Goal: Find specific page/section: Find specific page/section

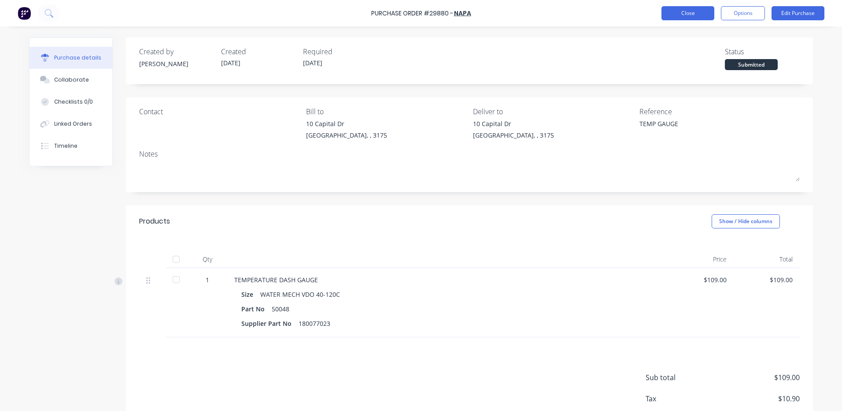
click at [682, 17] on button "Close" at bounding box center [688, 13] width 53 height 14
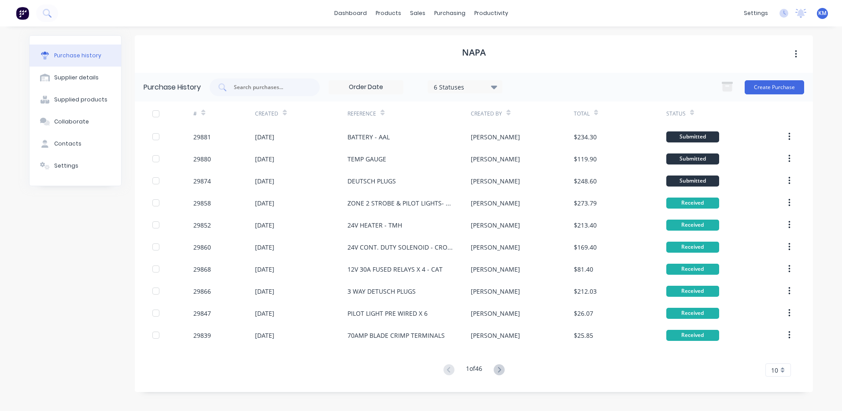
click at [355, 56] on div "NAPA" at bounding box center [474, 53] width 678 height 37
drag, startPoint x: 451, startPoint y: 70, endPoint x: 457, endPoint y: 61, distance: 11.7
click at [451, 70] on div "Purchase Orders Suppliers" at bounding box center [487, 50] width 117 height 53
click at [457, 60] on div "Suppliers" at bounding box center [468, 60] width 26 height 8
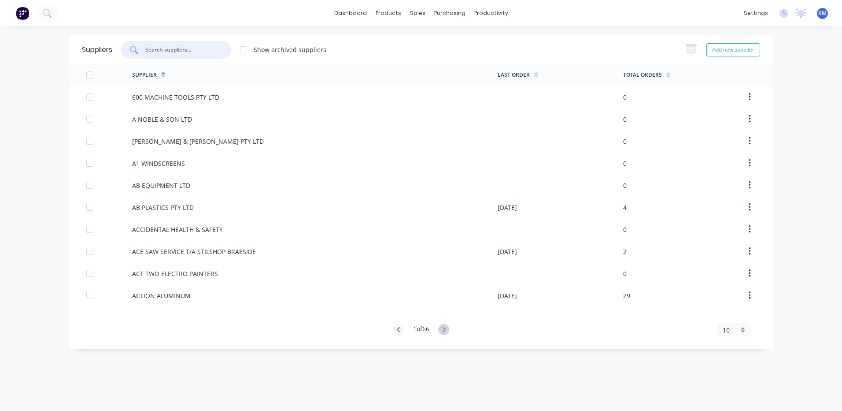
click at [174, 46] on input "text" at bounding box center [180, 49] width 73 height 9
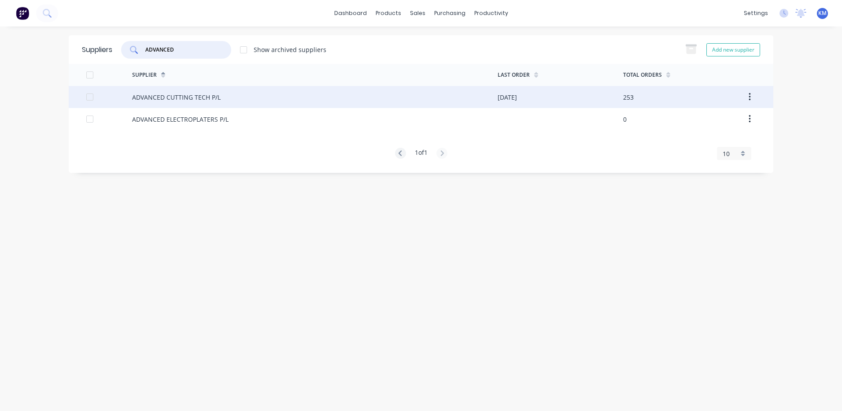
type input "ADVANCED"
click at [233, 98] on div "ADVANCED CUTTING TECH P/L" at bounding box center [315, 97] width 366 height 22
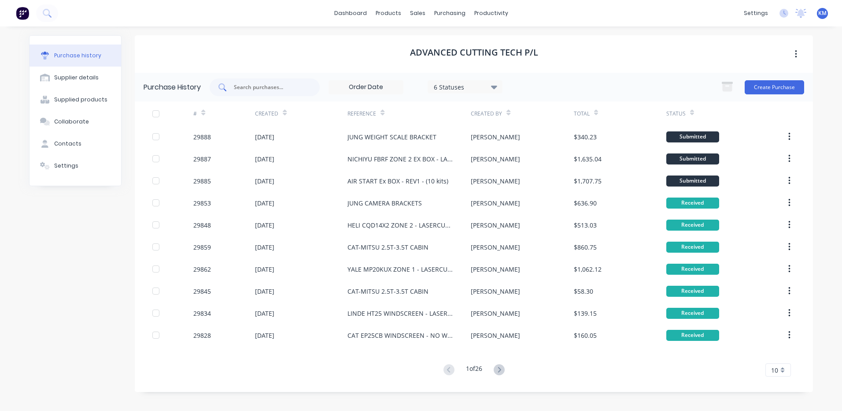
click at [278, 89] on input "text" at bounding box center [269, 87] width 73 height 9
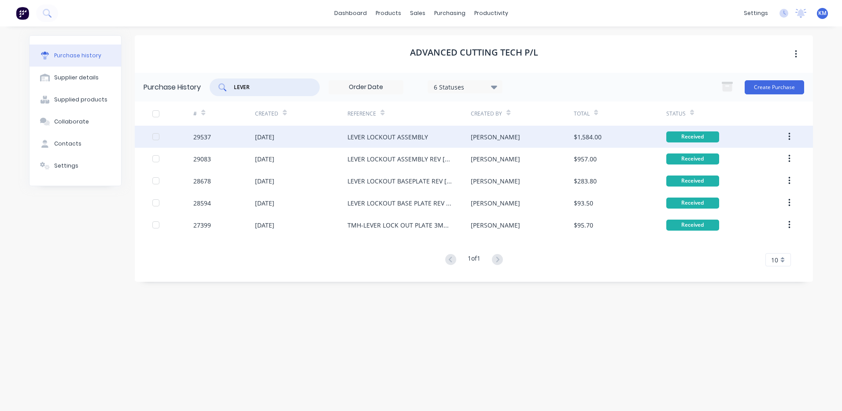
type input "LEVER"
click at [383, 141] on div "LEVER LOCKOUT ASSEMBLY" at bounding box center [388, 136] width 81 height 9
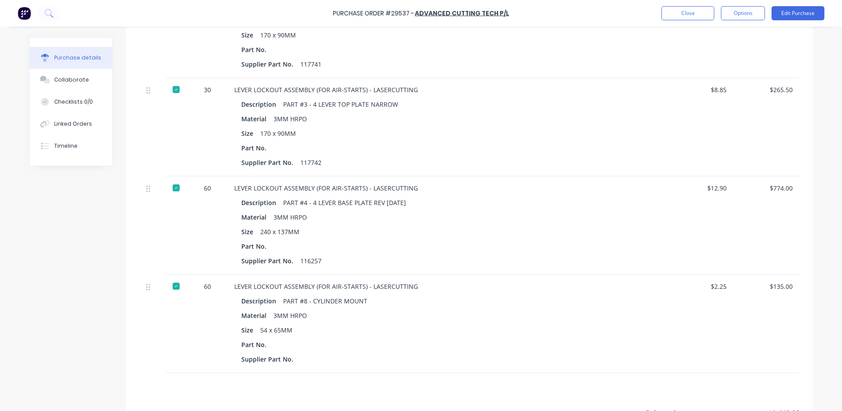
scroll to position [308, 0]
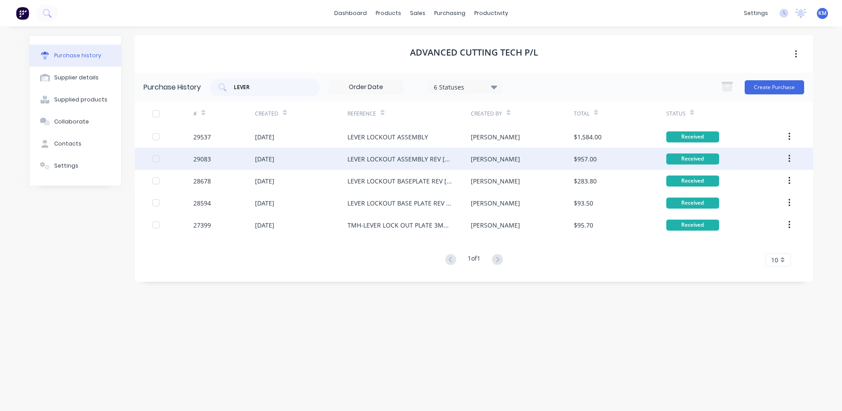
click at [347, 151] on div "[DATE]" at bounding box center [301, 159] width 93 height 22
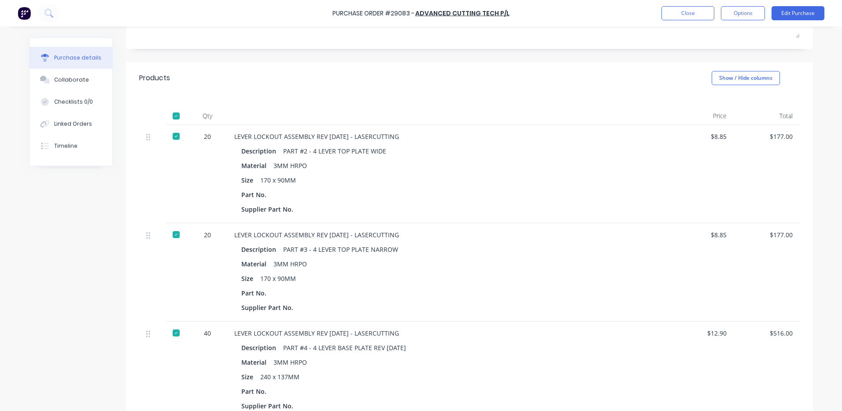
scroll to position [264, 0]
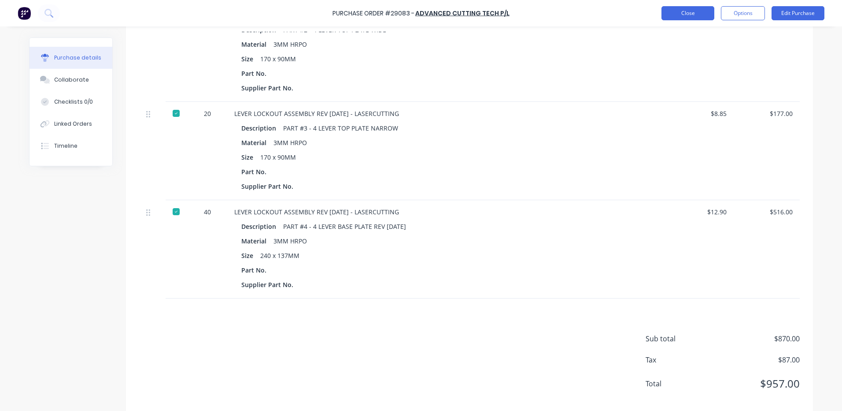
click at [681, 17] on button "Close" at bounding box center [688, 13] width 53 height 14
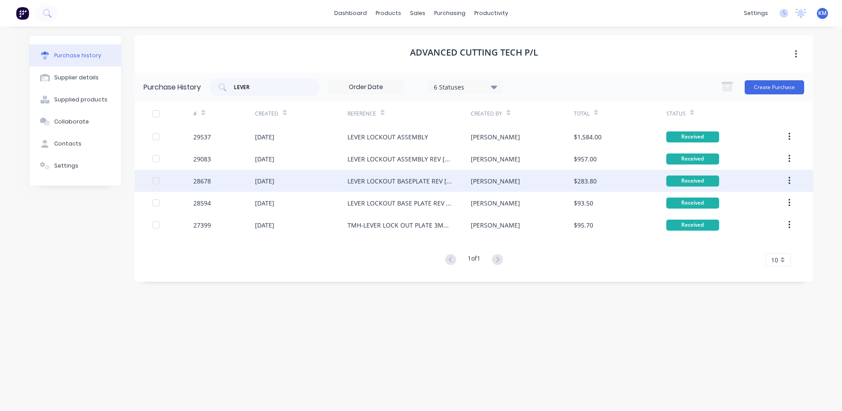
click at [331, 186] on div "[DATE]" at bounding box center [301, 181] width 93 height 22
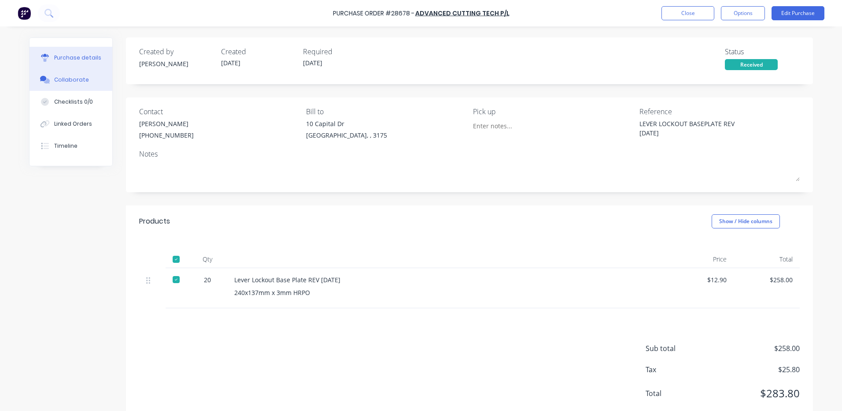
click at [87, 87] on button "Collaborate" at bounding box center [71, 80] width 83 height 22
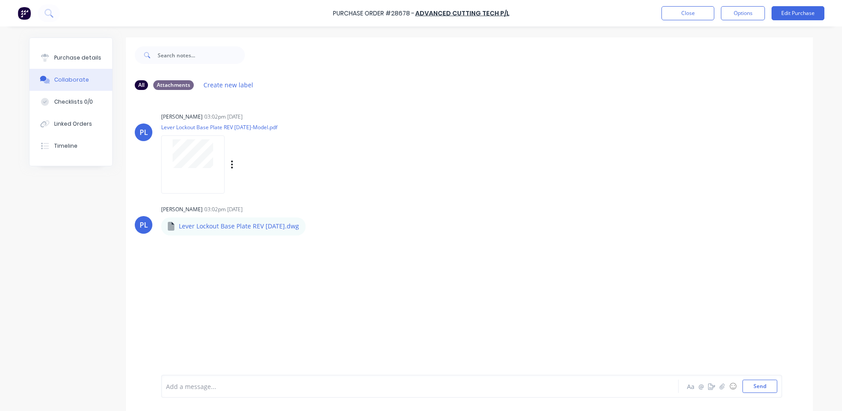
click at [210, 167] on div at bounding box center [193, 153] width 56 height 29
click at [700, 11] on button "Close" at bounding box center [688, 13] width 53 height 14
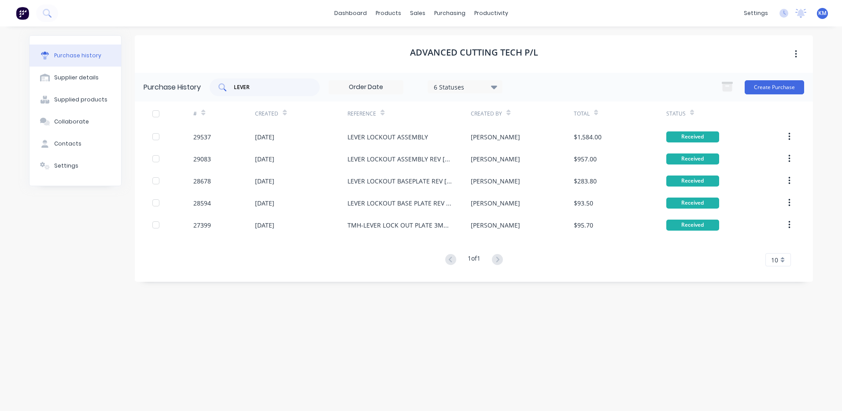
click at [271, 85] on input "LEVER" at bounding box center [269, 87] width 73 height 9
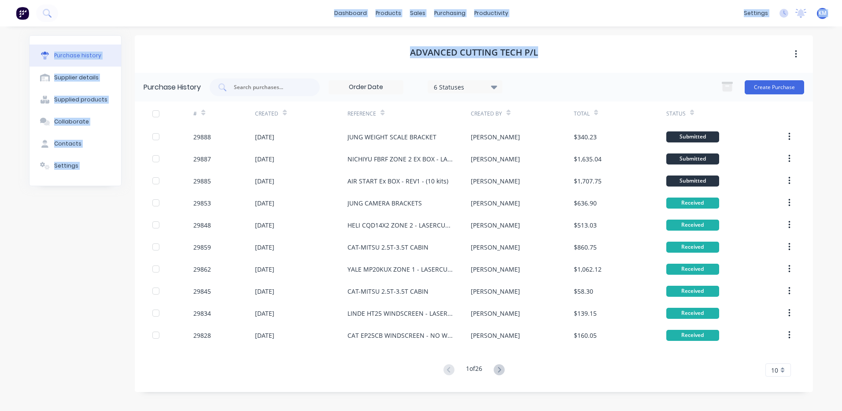
drag, startPoint x: 561, startPoint y: 56, endPoint x: 250, endPoint y: 31, distance: 311.5
click at [335, 2] on div "dashboard products sales purchasing productivity dashboard products Product Cat…" at bounding box center [421, 205] width 842 height 411
click at [259, 28] on div "Purchase history Supplier details Supplied products Collaborate Contacts Settin…" at bounding box center [421, 213] width 802 height 375
drag, startPoint x: 328, startPoint y: 11, endPoint x: 555, endPoint y: 51, distance: 230.9
click at [555, 51] on div "dashboard products sales purchasing productivity dashboard products Product Cat…" at bounding box center [421, 205] width 842 height 411
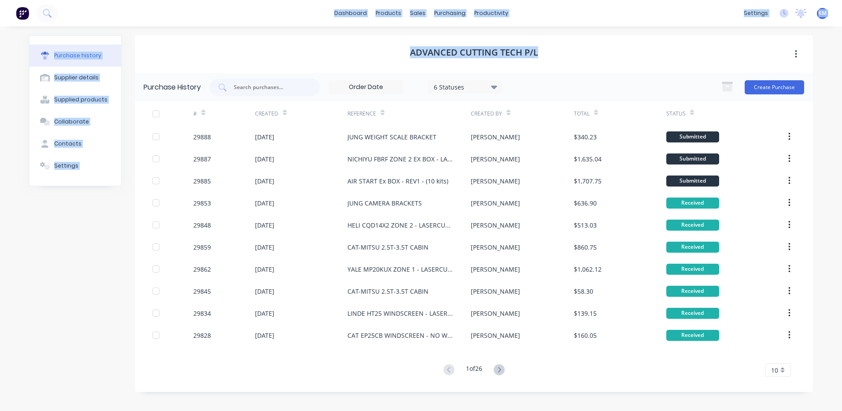
click at [564, 48] on div "ADVANCED CUTTING TECH P/L" at bounding box center [474, 53] width 678 height 37
drag, startPoint x: 551, startPoint y: 51, endPoint x: 329, endPoint y: 13, distance: 225.1
click at [329, 13] on div "dashboard products sales purchasing productivity dashboard products Product Cat…" at bounding box center [421, 205] width 842 height 411
click at [337, 34] on div "Purchase history Supplier details Supplied products Collaborate Contacts Settin…" at bounding box center [421, 213] width 802 height 375
drag, startPoint x: 332, startPoint y: 11, endPoint x: 549, endPoint y: 47, distance: 220.2
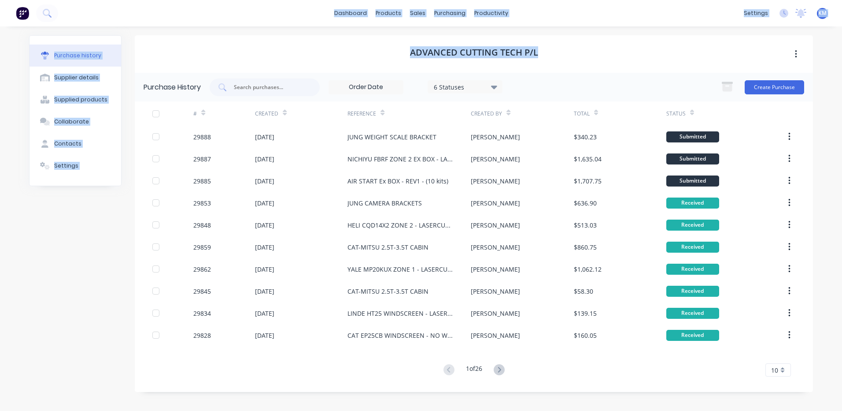
click at [549, 47] on div "dashboard products sales purchasing productivity dashboard products Product Cat…" at bounding box center [421, 205] width 842 height 411
click at [550, 48] on div "ADVANCED CUTTING TECH P/L" at bounding box center [474, 53] width 678 height 37
drag, startPoint x: 541, startPoint y: 54, endPoint x: 339, endPoint y: 12, distance: 207.0
click at [339, 12] on div "dashboard products sales purchasing productivity dashboard products Product Cat…" at bounding box center [421, 205] width 842 height 411
click at [344, 44] on div "ADVANCED CUTTING TECH P/L" at bounding box center [474, 53] width 678 height 37
